Goal: Information Seeking & Learning: Compare options

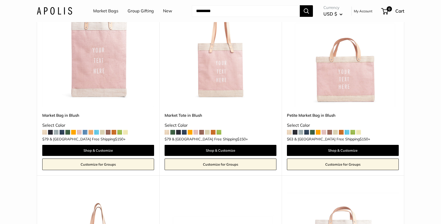
scroll to position [71, 0]
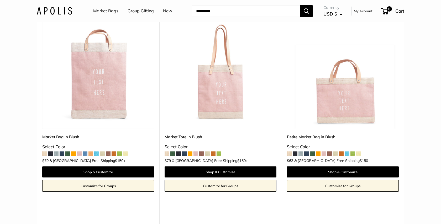
click at [0, 0] on img at bounding box center [0, 0] width 0 height 0
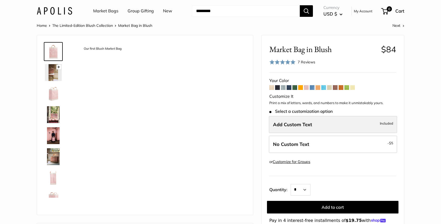
click at [295, 123] on span "Add Custom Text" at bounding box center [292, 124] width 39 height 6
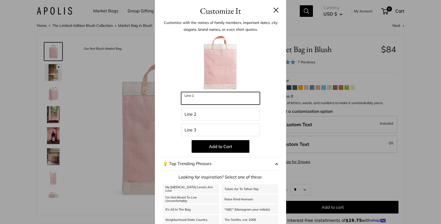
click at [226, 100] on input "Line 1" at bounding box center [220, 98] width 79 height 13
type input "**********"
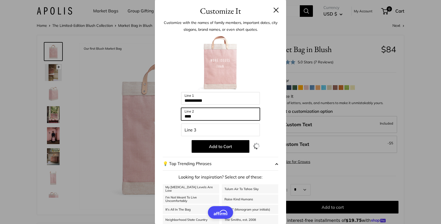
type input "****"
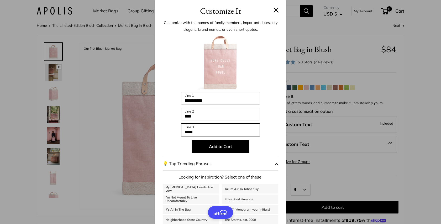
type input "*****"
click at [54, 136] on div "**********" at bounding box center [220, 112] width 441 height 224
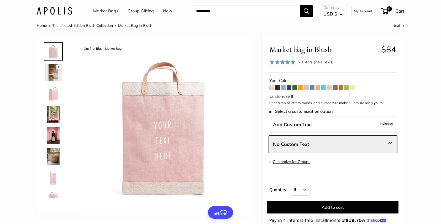
click at [54, 136] on img at bounding box center [53, 135] width 17 height 17
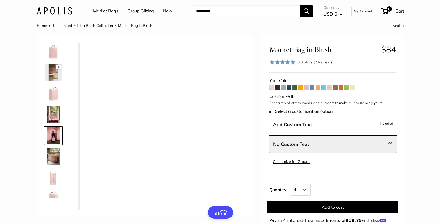
scroll to position [16, 0]
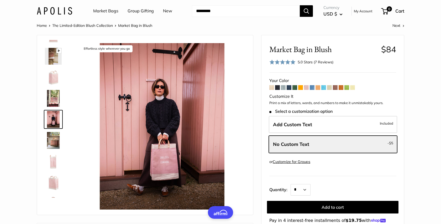
click at [54, 136] on img at bounding box center [53, 140] width 17 height 17
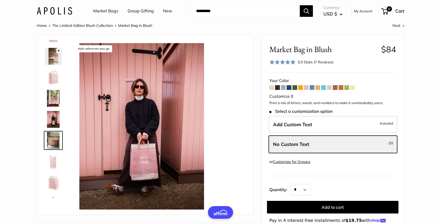
scroll to position [37, 0]
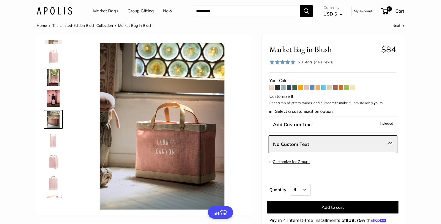
click at [54, 136] on img at bounding box center [53, 140] width 17 height 17
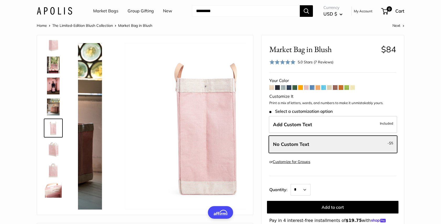
scroll to position [58, 0]
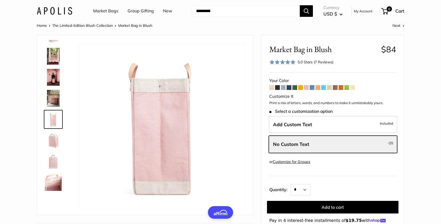
click at [54, 136] on img at bounding box center [53, 140] width 17 height 17
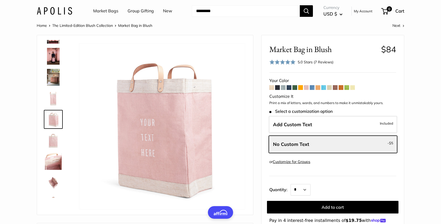
click at [54, 136] on img at bounding box center [53, 140] width 17 height 17
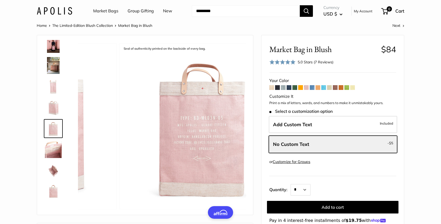
scroll to position [97, 0]
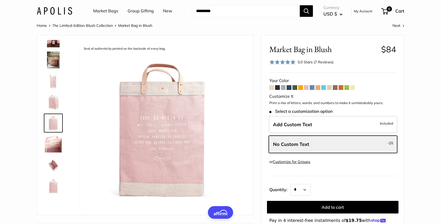
click at [54, 136] on img at bounding box center [53, 144] width 17 height 17
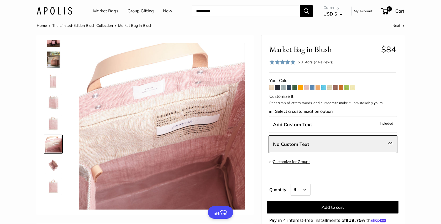
click at [54, 136] on img at bounding box center [53, 144] width 17 height 17
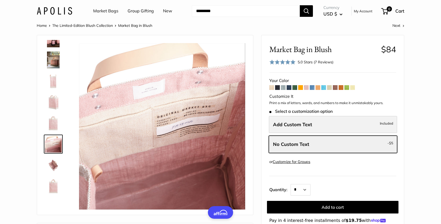
click at [326, 126] on label "Add Custom Text Included" at bounding box center [333, 124] width 128 height 17
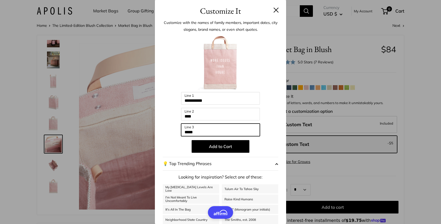
drag, startPoint x: 209, startPoint y: 130, endPoint x: 172, endPoint y: 130, distance: 36.8
click at [173, 130] on div "**********" at bounding box center [221, 141] width 116 height 214
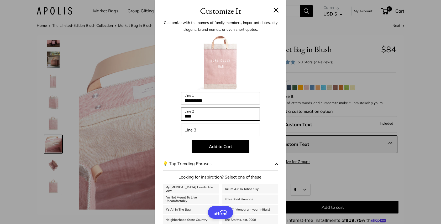
drag, startPoint x: 207, startPoint y: 118, endPoint x: 156, endPoint y: 109, distance: 51.3
click at [156, 109] on div "**********" at bounding box center [220, 133] width 131 height 233
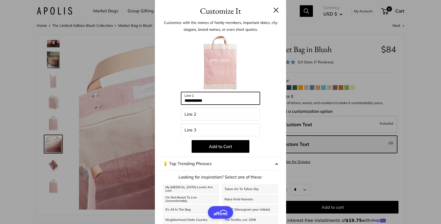
drag, startPoint x: 218, startPoint y: 98, endPoint x: 155, endPoint y: 92, distance: 62.6
click at [155, 92] on div "**********" at bounding box center [220, 133] width 131 height 233
drag, startPoint x: 227, startPoint y: 99, endPoint x: 185, endPoint y: 95, distance: 42.0
click at [186, 95] on input "**********" at bounding box center [220, 98] width 79 height 13
type input "********"
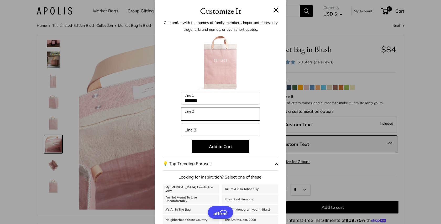
click at [192, 115] on input "Line 2" at bounding box center [220, 114] width 79 height 13
type input "**"
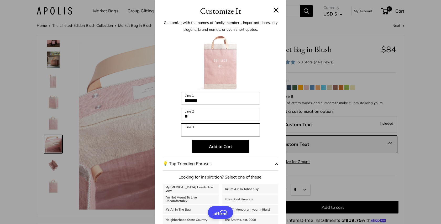
click at [204, 132] on input "Line 3" at bounding box center [220, 129] width 79 height 13
type input "*"
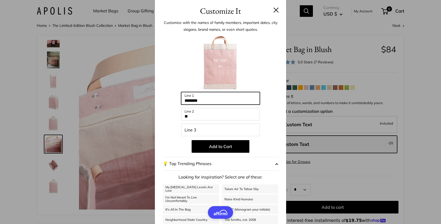
drag, startPoint x: 214, startPoint y: 102, endPoint x: 157, endPoint y: 96, distance: 57.8
click at [157, 96] on div "Customize with the names of family members, important dates, city slogans, bran…" at bounding box center [220, 133] width 131 height 233
type input "********"
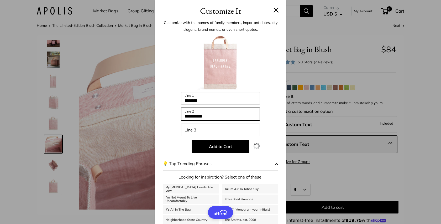
type input "**********"
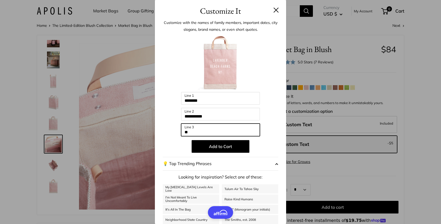
type input "**"
drag, startPoint x: 67, startPoint y: 132, endPoint x: 38, endPoint y: 163, distance: 42.9
click at [38, 163] on div "**********" at bounding box center [220, 112] width 441 height 224
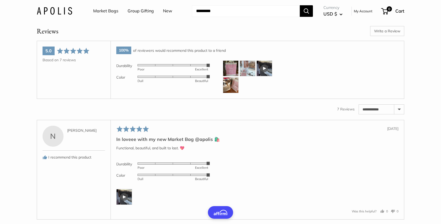
scroll to position [843, 0]
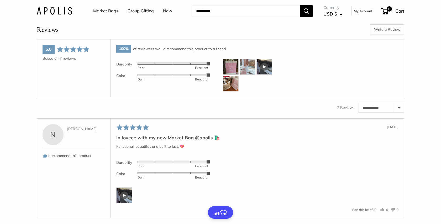
click at [230, 75] on img at bounding box center [231, 67] width 16 height 16
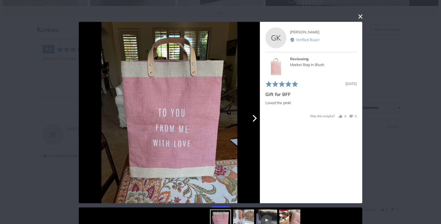
click at [254, 116] on icon "Next" at bounding box center [255, 118] width 4 height 7
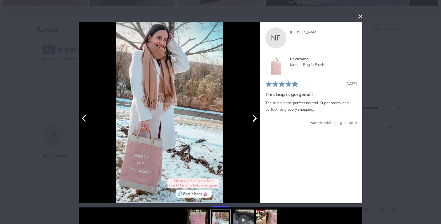
click at [255, 116] on icon "Next" at bounding box center [255, 118] width 4 height 7
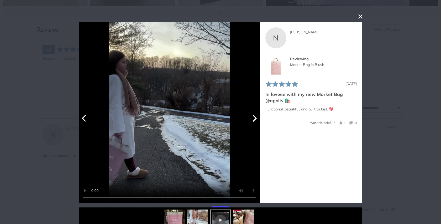
click at [255, 116] on icon "Next" at bounding box center [255, 118] width 4 height 7
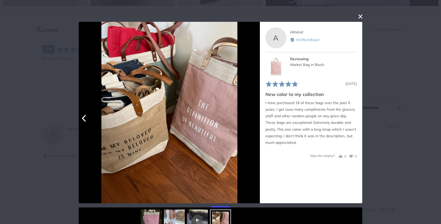
click at [255, 116] on div at bounding box center [169, 112] width 181 height 181
click at [174, 216] on img at bounding box center [174, 219] width 21 height 21
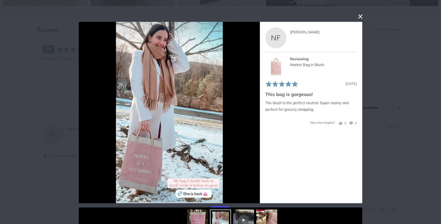
click at [369, 60] on div "User-Uploaded Media Gallery Your browser doesn't support HTML5 videos. NF Natas…" at bounding box center [220, 112] width 441 height 224
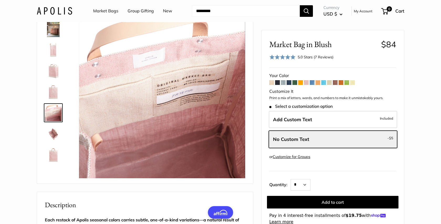
scroll to position [0, 0]
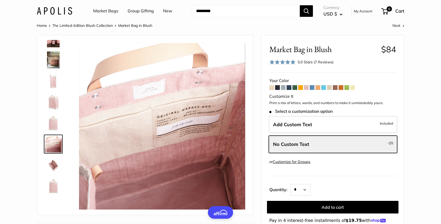
click at [58, 74] on img at bounding box center [53, 81] width 17 height 17
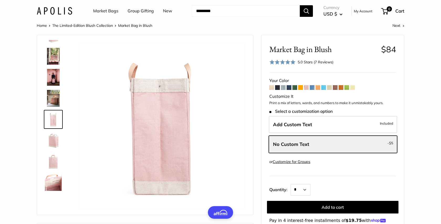
click at [58, 55] on img at bounding box center [53, 56] width 17 height 17
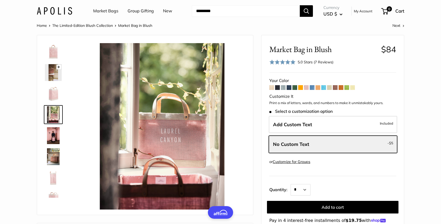
click at [58, 55] on img at bounding box center [53, 51] width 17 height 17
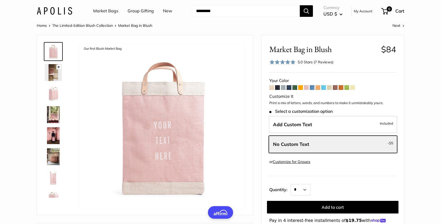
click at [281, 133] on div "Add Custom Text Included No Custom Text - $5" at bounding box center [333, 136] width 129 height 40
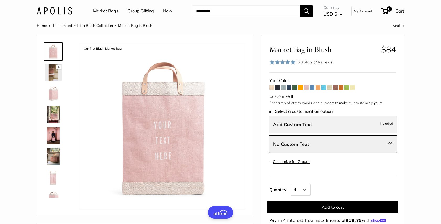
click at [282, 125] on span "Add Custom Text" at bounding box center [292, 124] width 39 height 6
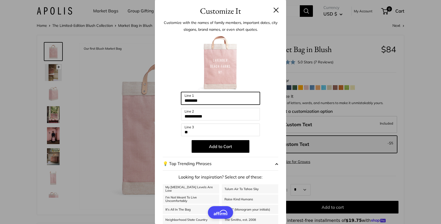
drag, startPoint x: 226, startPoint y: 101, endPoint x: 189, endPoint y: 101, distance: 36.3
click at [189, 101] on input "********" at bounding box center [220, 98] width 79 height 13
type input "*"
type input "********"
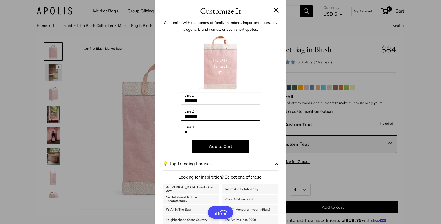
type input "********"
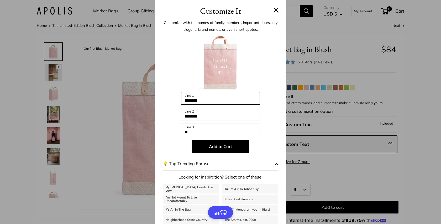
click at [220, 103] on input "********" at bounding box center [220, 98] width 79 height 13
drag, startPoint x: 220, startPoint y: 103, endPoint x: 164, endPoint y: 103, distance: 55.7
click at [166, 103] on div "Enter 42 letters ******** Line 1 ******** Line 2 ** Line 3 Add to Cart 💡 Top Tr…" at bounding box center [221, 141] width 116 height 214
type input "*"
type input "**********"
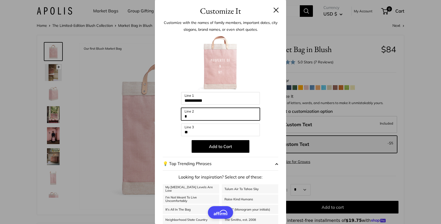
type input "*"
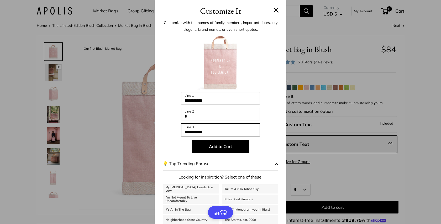
type input "**********"
click at [117, 127] on div "**********" at bounding box center [220, 112] width 441 height 224
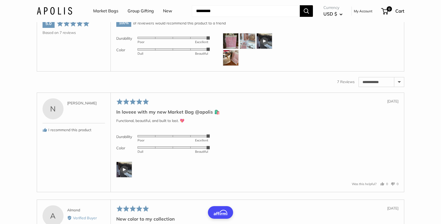
scroll to position [863, 0]
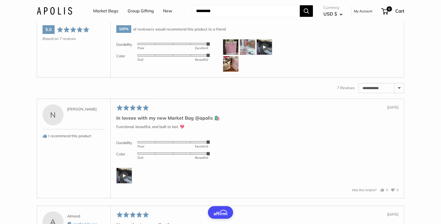
click at [219, 99] on div "**********" at bounding box center [221, 91] width 368 height 16
click at [249, 55] on img at bounding box center [248, 47] width 16 height 16
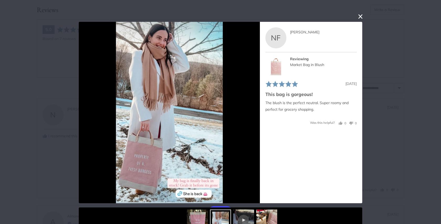
click at [360, 16] on button "close this modal window" at bounding box center [361, 16] width 6 height 6
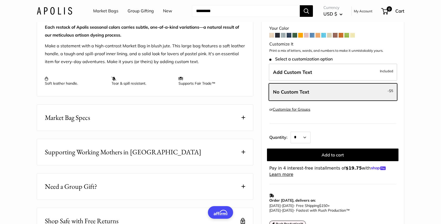
scroll to position [217, 0]
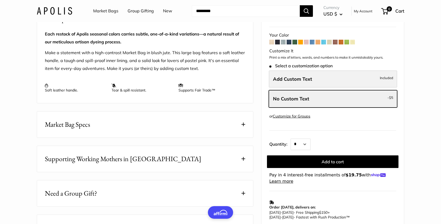
click at [295, 88] on label "Add Custom Text Included" at bounding box center [333, 78] width 128 height 17
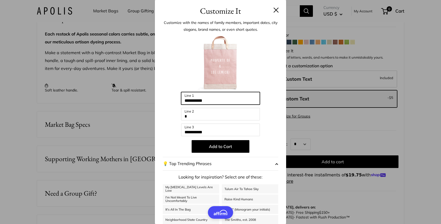
click at [215, 101] on input "**********" at bounding box center [220, 98] width 79 height 13
type input "********"
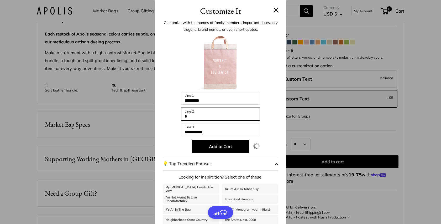
click at [183, 116] on input "*" at bounding box center [220, 114] width 79 height 13
type input "****"
click at [309, 45] on div "**********" at bounding box center [220, 112] width 441 height 224
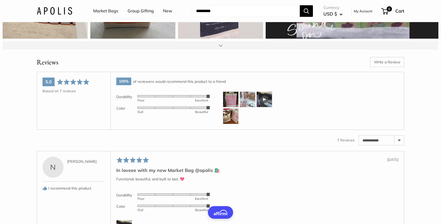
scroll to position [812, 0]
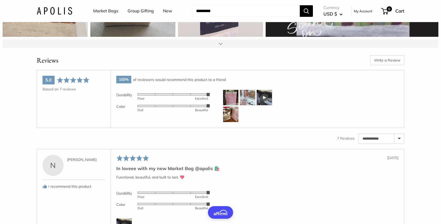
click at [250, 105] on img at bounding box center [248, 98] width 16 height 16
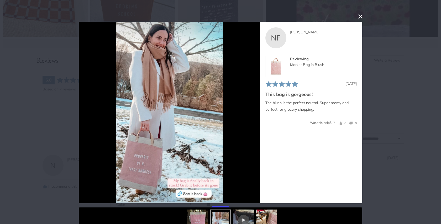
click at [360, 14] on button "close this modal window" at bounding box center [361, 16] width 6 height 6
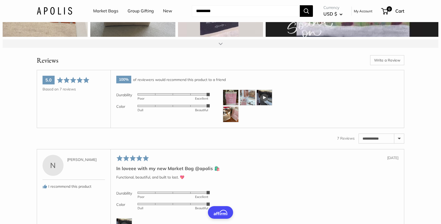
click at [236, 122] on img at bounding box center [231, 114] width 16 height 16
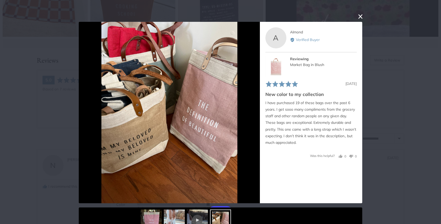
click at [357, 16] on div "User-Uploaded Media Gallery Your browser doesn't support HTML5 videos. A Almond…" at bounding box center [220, 112] width 441 height 224
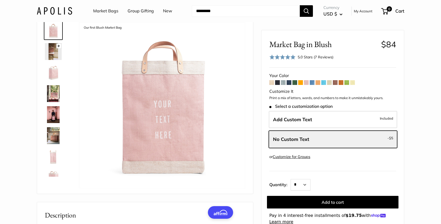
scroll to position [0, 0]
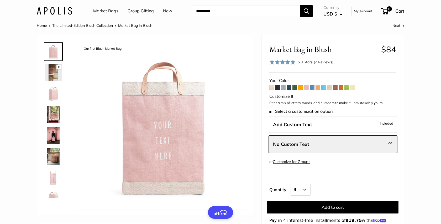
click at [314, 89] on span at bounding box center [312, 87] width 5 height 5
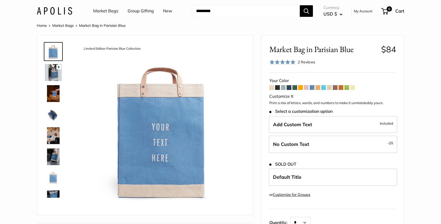
click at [56, 83] on div at bounding box center [55, 119] width 25 height 158
click at [56, 78] on img at bounding box center [53, 72] width 17 height 17
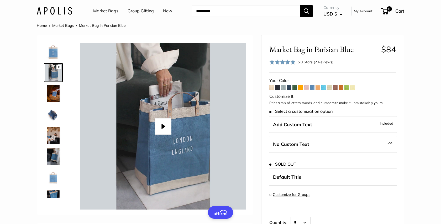
click at [55, 89] on img at bounding box center [53, 93] width 17 height 17
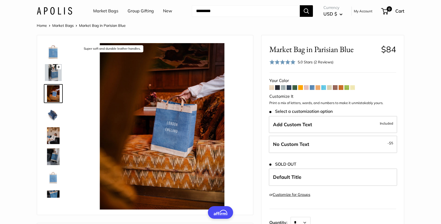
click at [52, 106] on img at bounding box center [53, 114] width 17 height 17
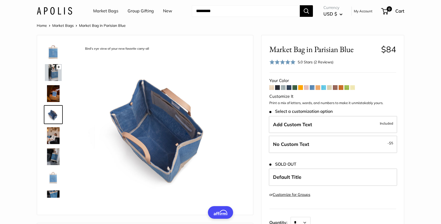
click at [47, 129] on img at bounding box center [53, 135] width 17 height 17
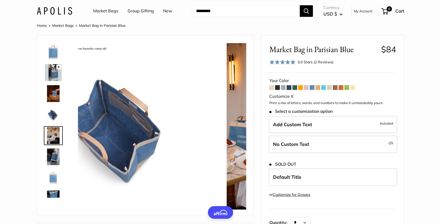
scroll to position [16, 0]
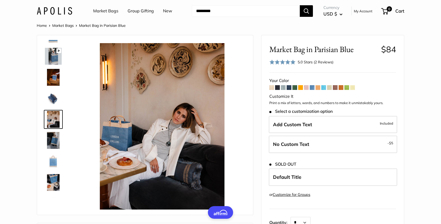
click at [47, 129] on div at bounding box center [55, 119] width 25 height 158
click at [54, 134] on img at bounding box center [53, 140] width 17 height 17
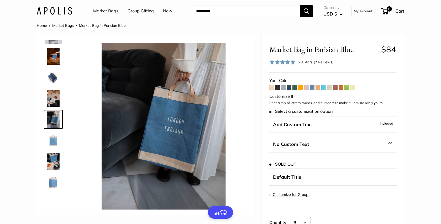
click at [54, 134] on img at bounding box center [53, 140] width 17 height 17
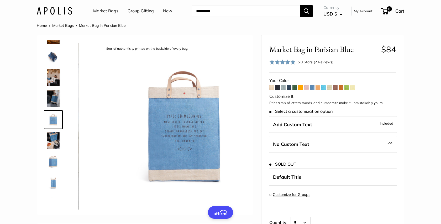
scroll to position [58, 0]
click at [54, 152] on div at bounding box center [55, 119] width 25 height 158
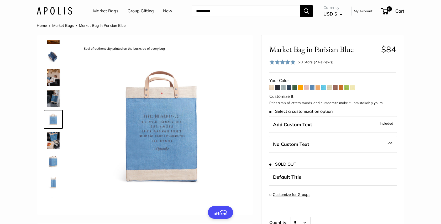
click at [54, 162] on img at bounding box center [53, 161] width 17 height 17
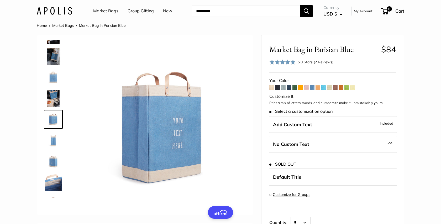
click at [54, 166] on img at bounding box center [53, 161] width 17 height 17
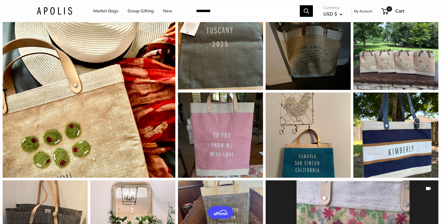
scroll to position [478, 0]
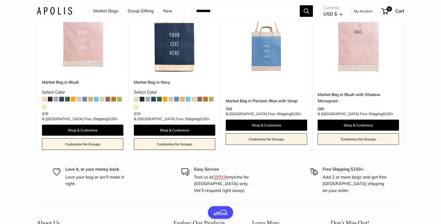
click at [103, 121] on div "$79 & USA Free Shipping $150 +" at bounding box center [82, 116] width 81 height 10
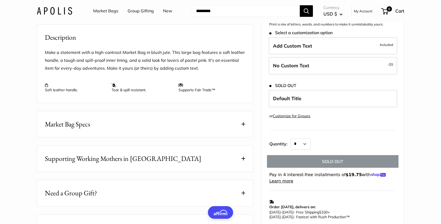
scroll to position [0, 0]
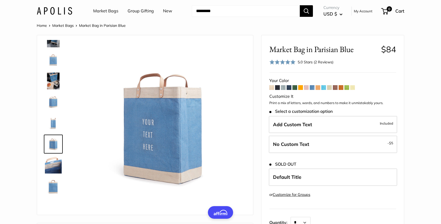
click at [314, 88] on span at bounding box center [312, 87] width 5 height 5
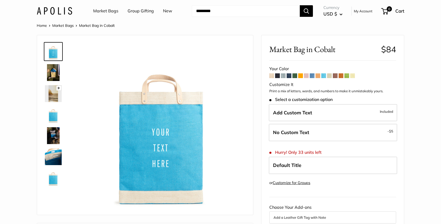
click at [326, 77] on span at bounding box center [324, 75] width 5 height 5
click at [51, 78] on img at bounding box center [53, 72] width 17 height 17
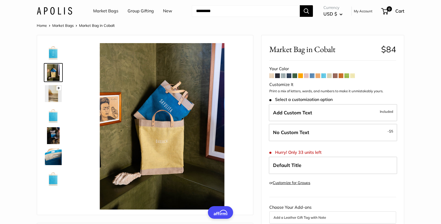
click at [54, 137] on img at bounding box center [53, 135] width 17 height 17
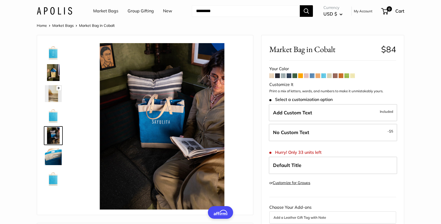
click at [105, 11] on link "Market Bags" at bounding box center [105, 11] width 25 height 8
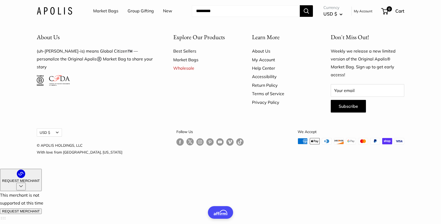
scroll to position [1580, 0]
click at [105, 11] on link "Market Bags" at bounding box center [105, 11] width 25 height 8
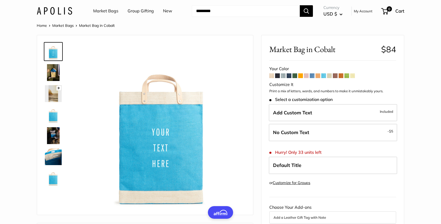
click at [300, 75] on span at bounding box center [300, 75] width 5 height 5
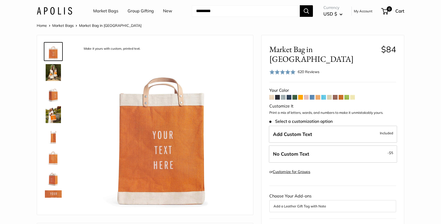
click at [48, 78] on img at bounding box center [53, 72] width 17 height 17
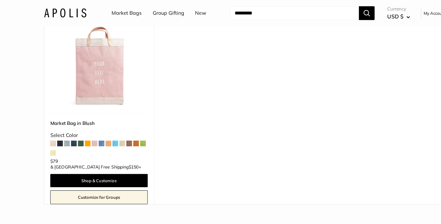
scroll to position [1626, 0]
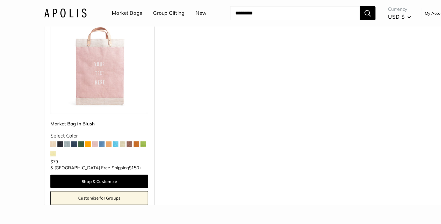
click at [225, 11] on input "Search..." at bounding box center [246, 11] width 108 height 12
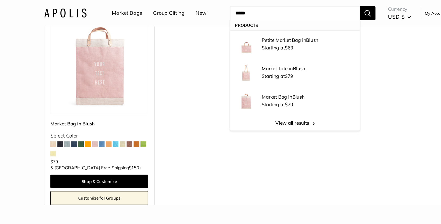
type input "*****"
click at [300, 5] on button "Search" at bounding box center [306, 11] width 13 height 12
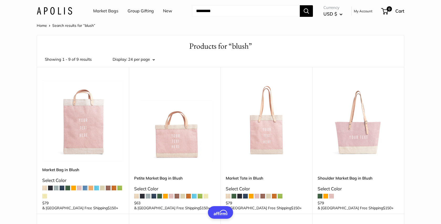
click at [0, 0] on img at bounding box center [0, 0] width 0 height 0
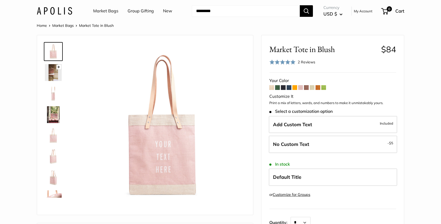
click at [54, 90] on img at bounding box center [53, 93] width 17 height 17
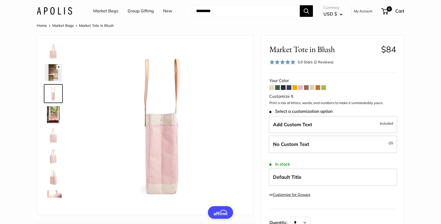
click at [50, 114] on img at bounding box center [53, 114] width 17 height 17
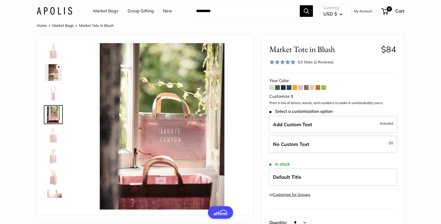
click at [50, 135] on img at bounding box center [53, 135] width 17 height 17
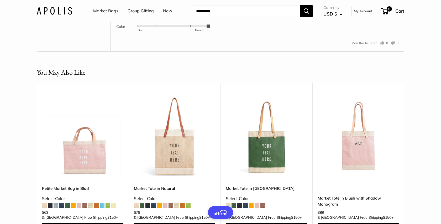
scroll to position [1074, 0]
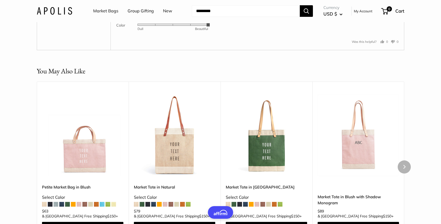
click at [0, 0] on img at bounding box center [0, 0] width 0 height 0
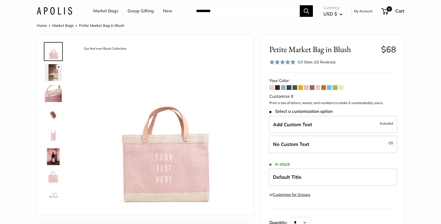
click at [47, 151] on img at bounding box center [53, 156] width 17 height 17
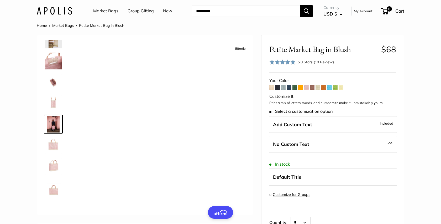
scroll to position [34, 0]
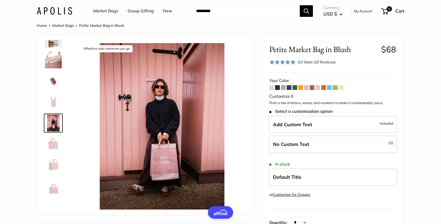
click at [48, 131] on img at bounding box center [53, 123] width 17 height 17
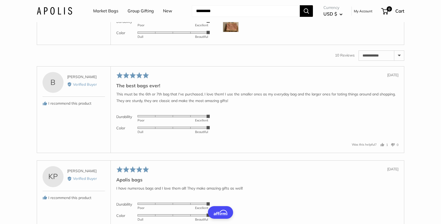
scroll to position [900, 0]
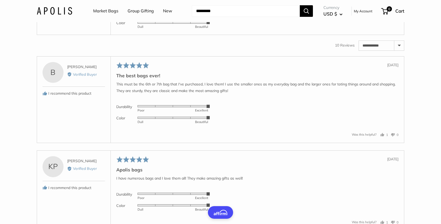
click at [226, 22] on img at bounding box center [231, 14] width 16 height 16
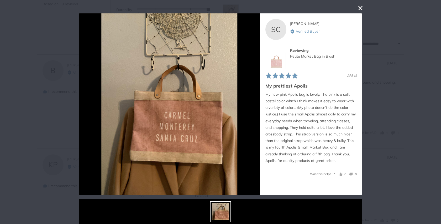
scroll to position [904, 0]
click at [385, 22] on div "User-Uploaded Media Gallery SC Shirley C. Reviewed by Shirley C. Verified Buyer…" at bounding box center [220, 112] width 441 height 224
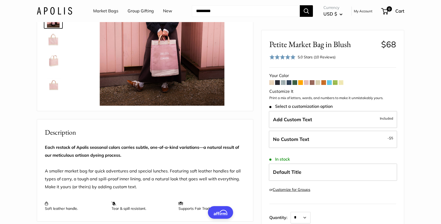
scroll to position [0, 0]
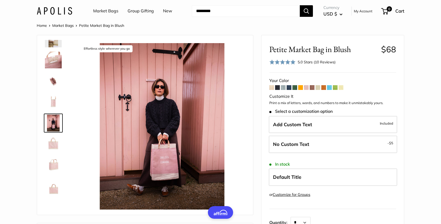
click at [167, 12] on link "New" at bounding box center [167, 11] width 9 height 8
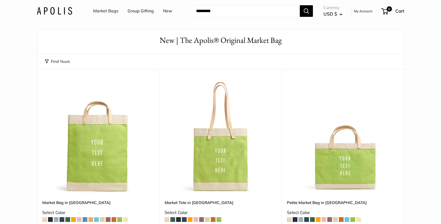
scroll to position [110, 0]
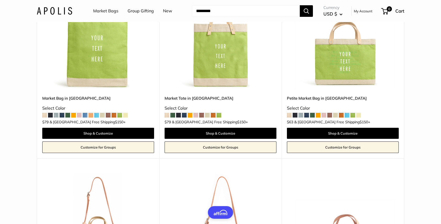
click at [0, 0] on img at bounding box center [0, 0] width 0 height 0
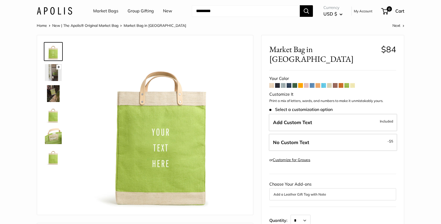
click at [52, 78] on img at bounding box center [53, 72] width 17 height 17
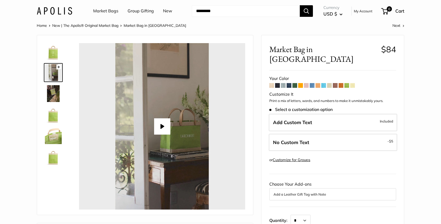
click at [51, 92] on img at bounding box center [53, 93] width 17 height 17
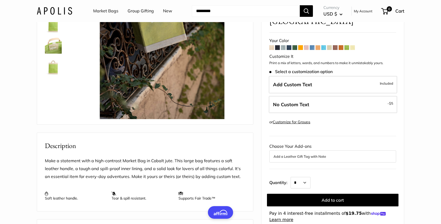
type input "*****"
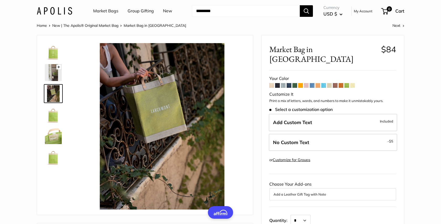
click at [290, 83] on span at bounding box center [289, 85] width 5 height 5
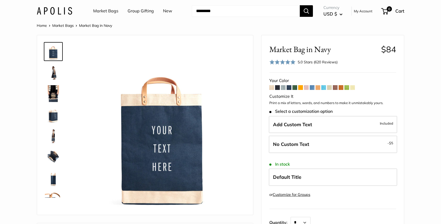
click at [49, 72] on img at bounding box center [53, 72] width 17 height 17
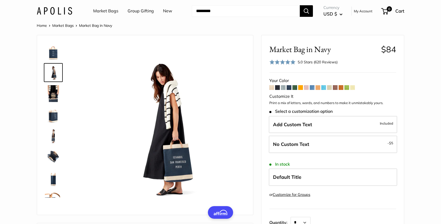
click at [48, 87] on img at bounding box center [53, 93] width 17 height 17
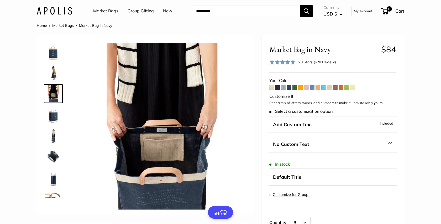
click at [49, 104] on div at bounding box center [55, 119] width 25 height 158
click at [51, 109] on img at bounding box center [53, 114] width 17 height 17
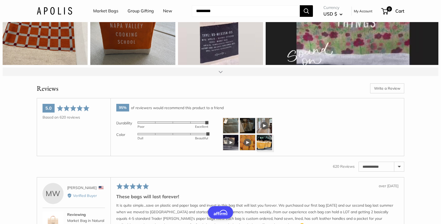
scroll to position [798, 0]
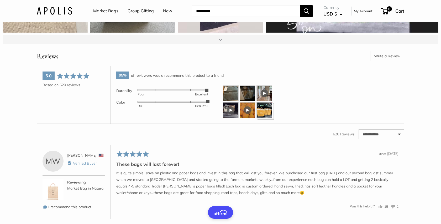
click at [229, 100] on div "95% of reviewers would recommend this product to a friend Durability Rated 4 ou…" at bounding box center [258, 95] width 294 height 58
click at [230, 101] on img at bounding box center [231, 93] width 16 height 16
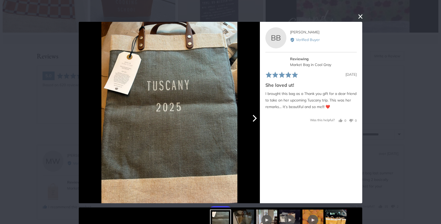
click at [257, 113] on button "Next" at bounding box center [255, 118] width 12 height 12
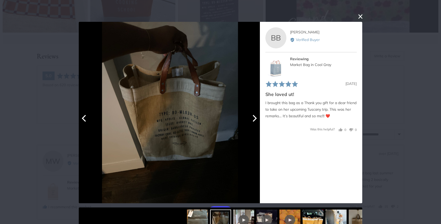
click at [257, 113] on button "Next" at bounding box center [255, 118] width 12 height 12
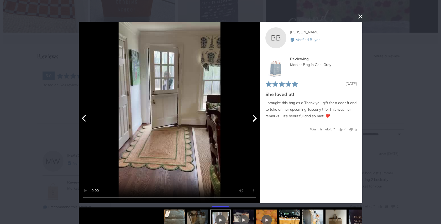
click at [257, 113] on button "Next" at bounding box center [255, 118] width 12 height 12
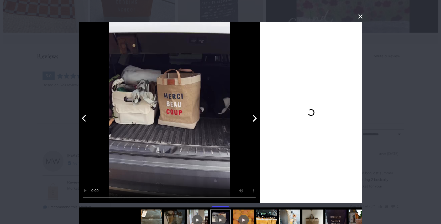
click at [257, 113] on button "Next" at bounding box center [255, 118] width 12 height 12
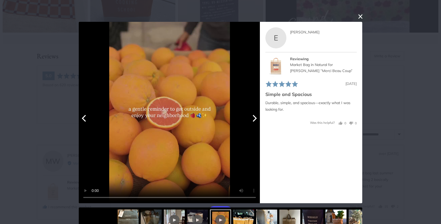
click at [257, 113] on button "Next" at bounding box center [255, 118] width 12 height 12
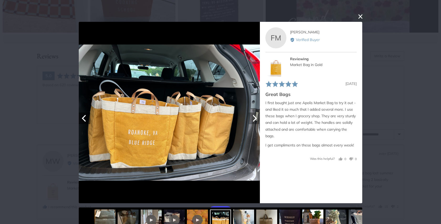
click at [257, 113] on button "Next" at bounding box center [255, 118] width 12 height 12
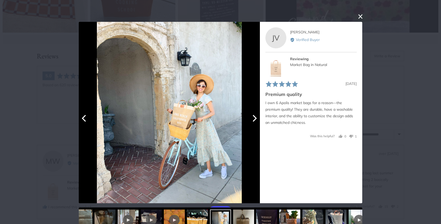
click at [257, 113] on button "Next" at bounding box center [255, 118] width 12 height 12
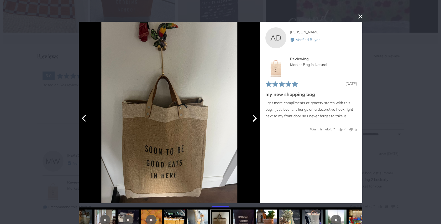
click at [257, 113] on button "Next" at bounding box center [255, 118] width 12 height 12
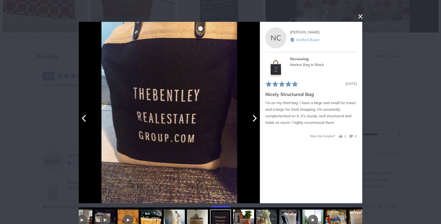
click at [257, 113] on button "Next" at bounding box center [255, 118] width 12 height 12
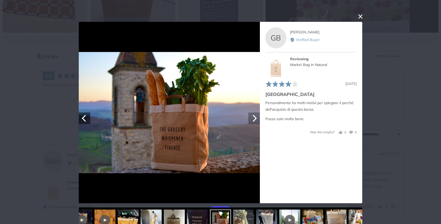
click at [257, 113] on button "Next" at bounding box center [255, 118] width 12 height 12
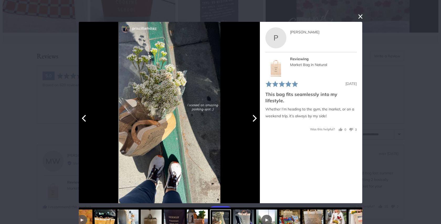
click at [257, 113] on button "Next" at bounding box center [255, 118] width 12 height 12
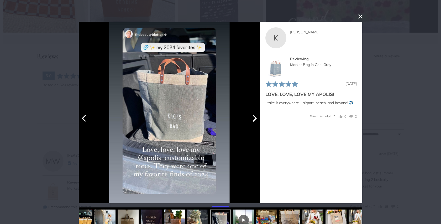
click at [257, 113] on button "Next" at bounding box center [255, 118] width 12 height 12
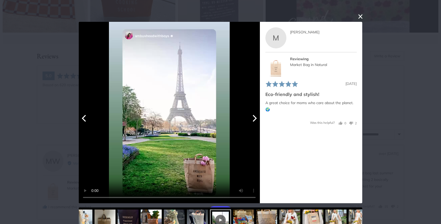
click at [257, 113] on button "Next" at bounding box center [255, 118] width 12 height 12
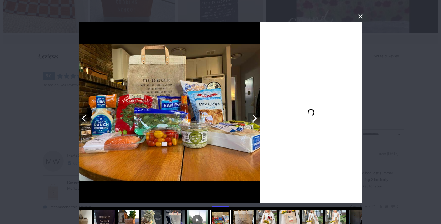
click at [257, 113] on button "Next" at bounding box center [255, 118] width 12 height 12
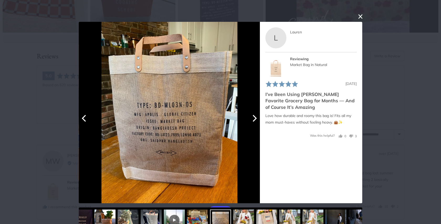
click at [257, 113] on button "Next" at bounding box center [255, 118] width 12 height 12
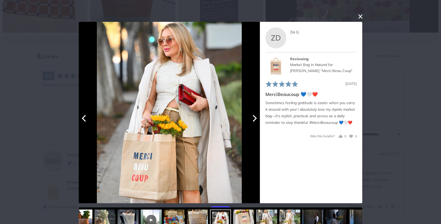
click at [257, 113] on button "Next" at bounding box center [255, 118] width 12 height 12
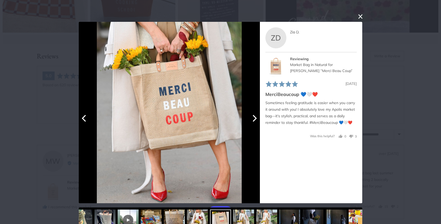
click at [257, 113] on button "Next" at bounding box center [255, 118] width 12 height 12
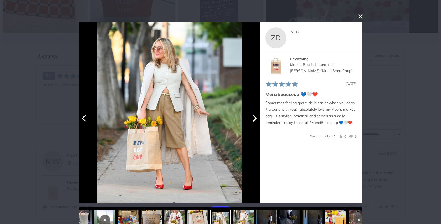
click at [257, 113] on button "Next" at bounding box center [255, 118] width 12 height 12
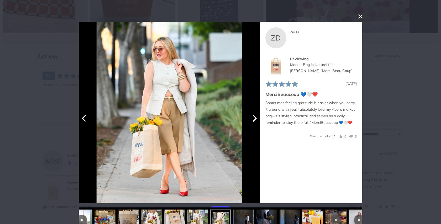
click at [257, 113] on button "Next" at bounding box center [255, 118] width 12 height 12
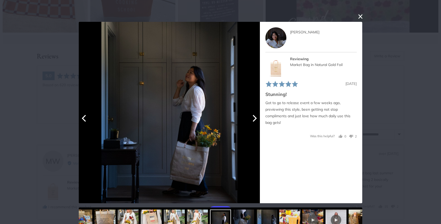
click at [257, 113] on button "Next" at bounding box center [255, 118] width 12 height 12
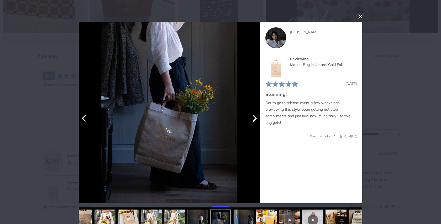
click at [257, 113] on button "Next" at bounding box center [255, 118] width 12 height 12
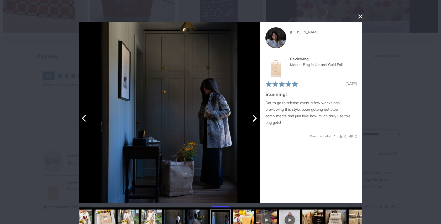
click at [257, 113] on button "Next" at bounding box center [255, 118] width 12 height 12
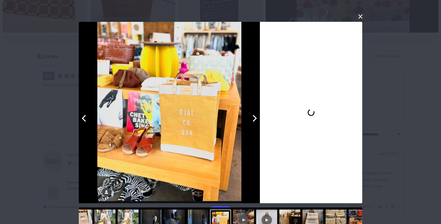
click at [257, 113] on button "Next" at bounding box center [255, 118] width 12 height 12
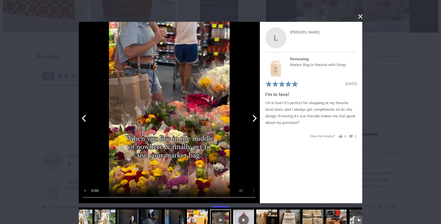
click at [257, 113] on button "Next" at bounding box center [255, 118] width 12 height 12
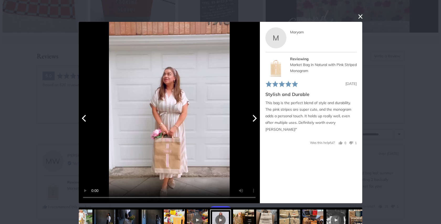
click at [257, 113] on button "Next" at bounding box center [255, 118] width 12 height 12
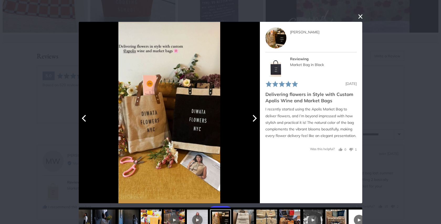
click at [83, 118] on icon "Previous" at bounding box center [84, 118] width 4 height 7
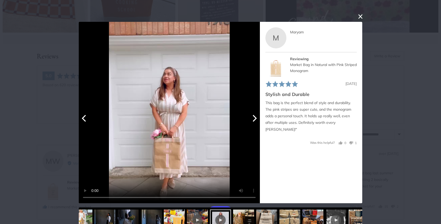
click at [252, 115] on icon "Next" at bounding box center [254, 118] width 7 height 7
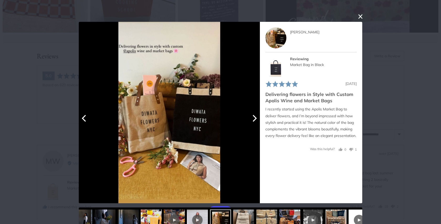
click at [255, 118] on icon "Next" at bounding box center [254, 118] width 7 height 7
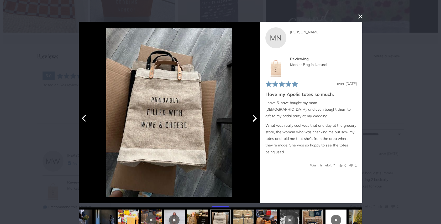
click at [255, 118] on icon "Next" at bounding box center [254, 118] width 7 height 7
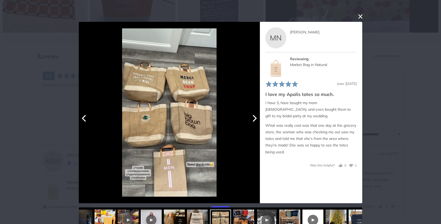
click at [255, 118] on icon "Next" at bounding box center [254, 118] width 7 height 7
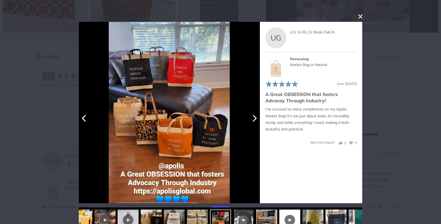
click at [255, 118] on icon "Next" at bounding box center [254, 118] width 7 height 7
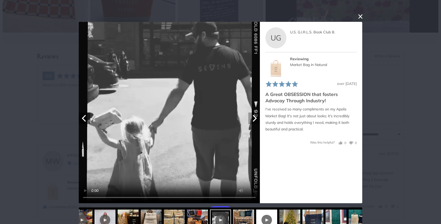
click at [255, 118] on icon "Next" at bounding box center [254, 118] width 7 height 7
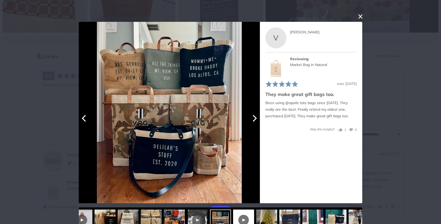
click at [255, 118] on icon "Next" at bounding box center [254, 118] width 7 height 7
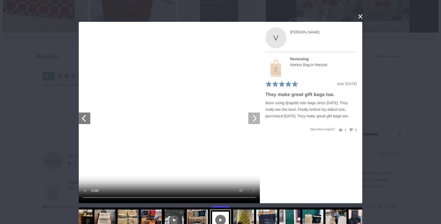
click at [255, 118] on icon "Next" at bounding box center [254, 118] width 7 height 7
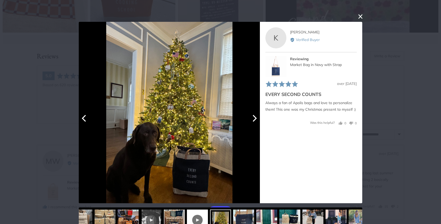
click at [255, 118] on icon "Next" at bounding box center [254, 118] width 7 height 7
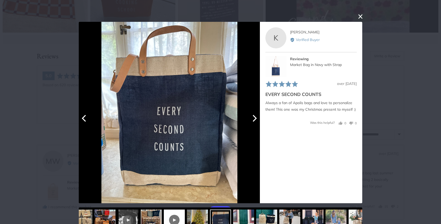
click at [255, 118] on icon "Next" at bounding box center [254, 118] width 7 height 7
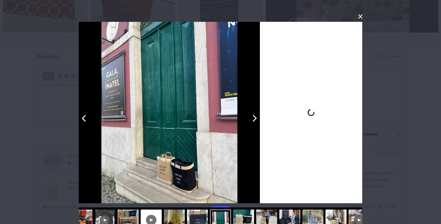
click at [255, 118] on icon "Next" at bounding box center [254, 118] width 7 height 7
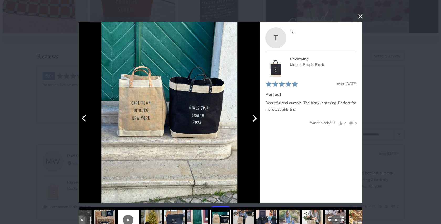
click at [255, 118] on icon "Next" at bounding box center [254, 118] width 7 height 7
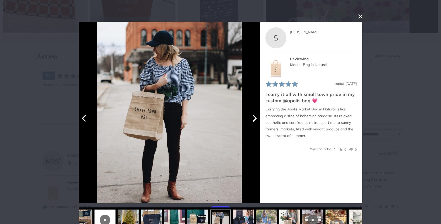
click at [255, 118] on icon "Next" at bounding box center [254, 118] width 7 height 7
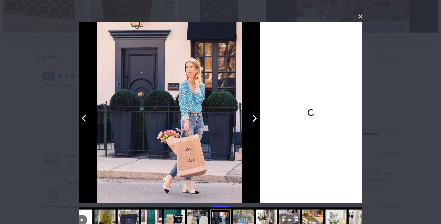
click at [255, 118] on icon "Next" at bounding box center [254, 118] width 7 height 7
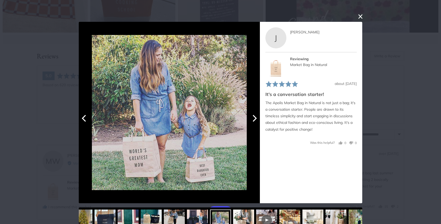
click at [255, 118] on icon "Next" at bounding box center [254, 118] width 7 height 7
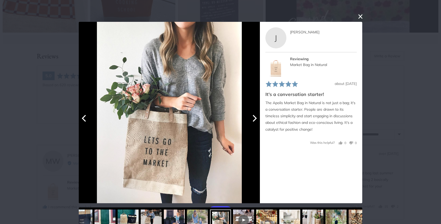
click at [255, 118] on icon "Next" at bounding box center [254, 118] width 7 height 7
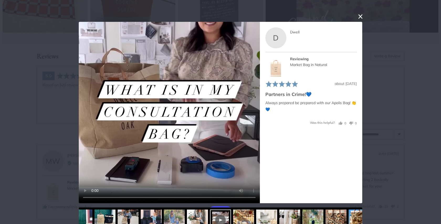
click at [377, 54] on div "User-Uploaded Media Gallery Your browser doesn't support HTML5 videos. Your bro…" at bounding box center [220, 112] width 441 height 224
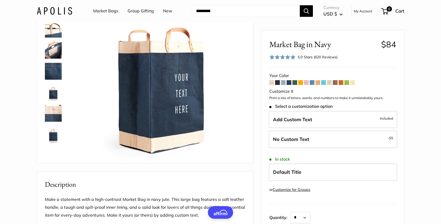
scroll to position [0, 0]
